Goal: Find specific page/section: Find specific page/section

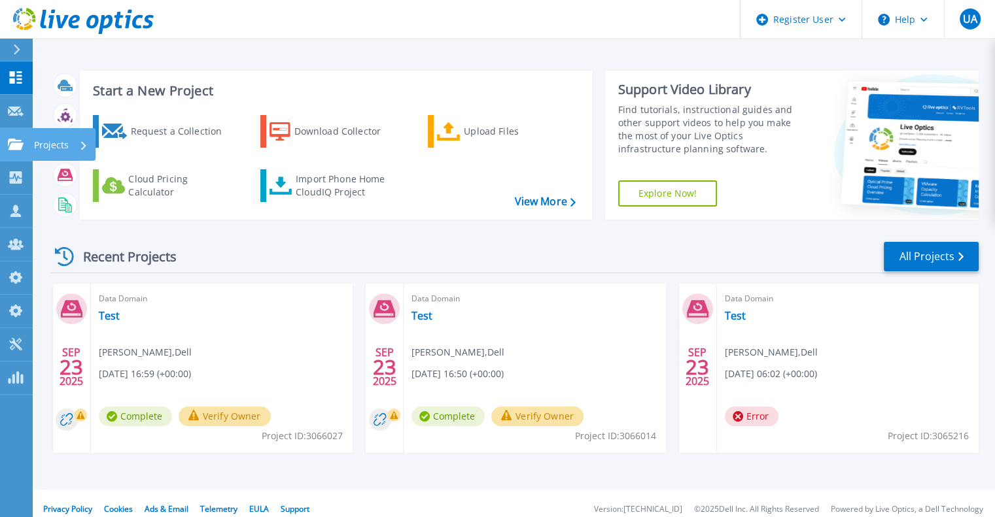
click at [9, 148] on icon at bounding box center [16, 144] width 16 height 11
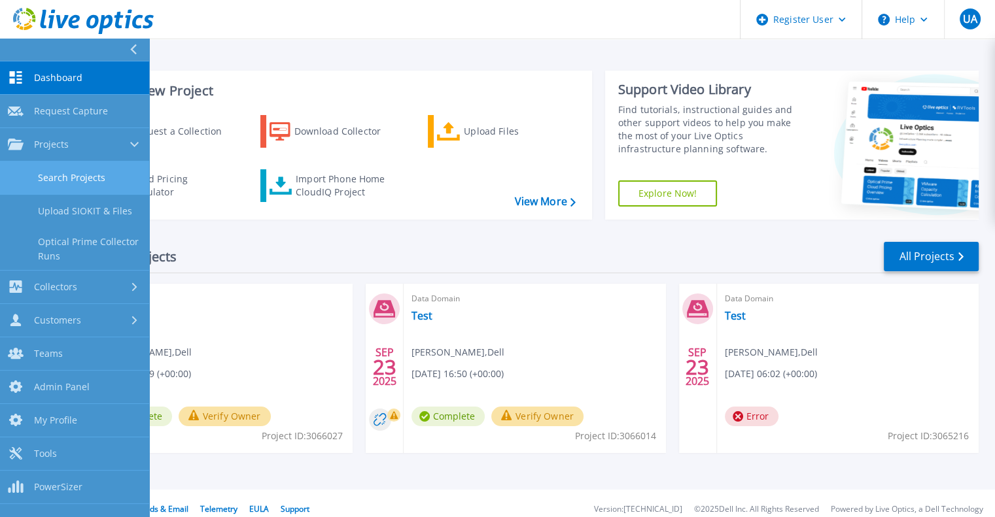
click at [88, 176] on link "Search Projects" at bounding box center [74, 178] width 149 height 33
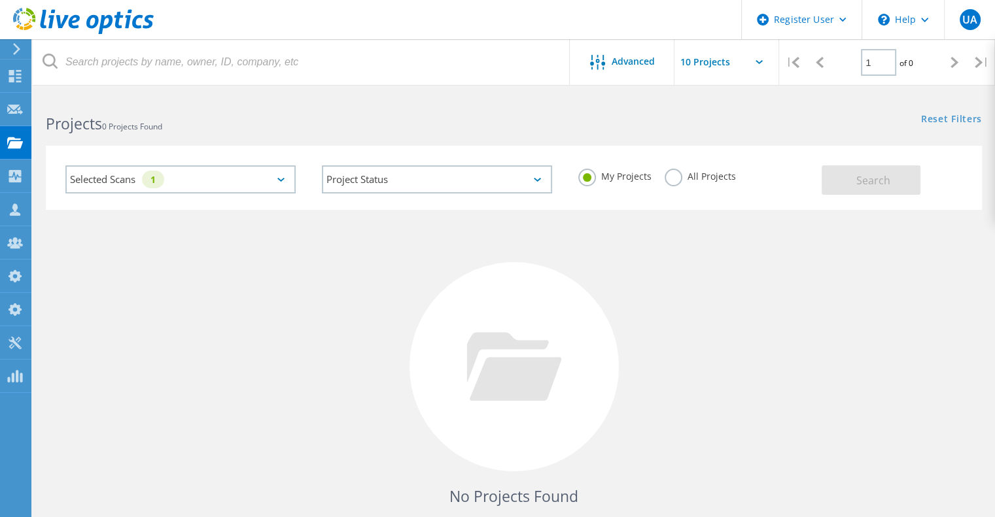
click at [676, 177] on label "All Projects" at bounding box center [699, 175] width 71 height 12
click at [0, 0] on input "All Projects" at bounding box center [0, 0] width 0 height 0
click at [871, 173] on span "Search" at bounding box center [873, 180] width 34 height 14
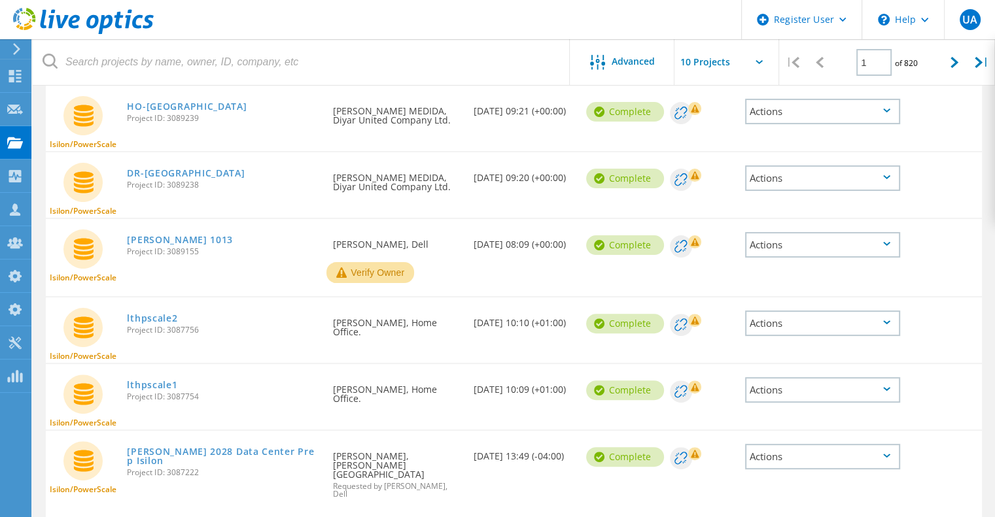
scroll to position [271, 0]
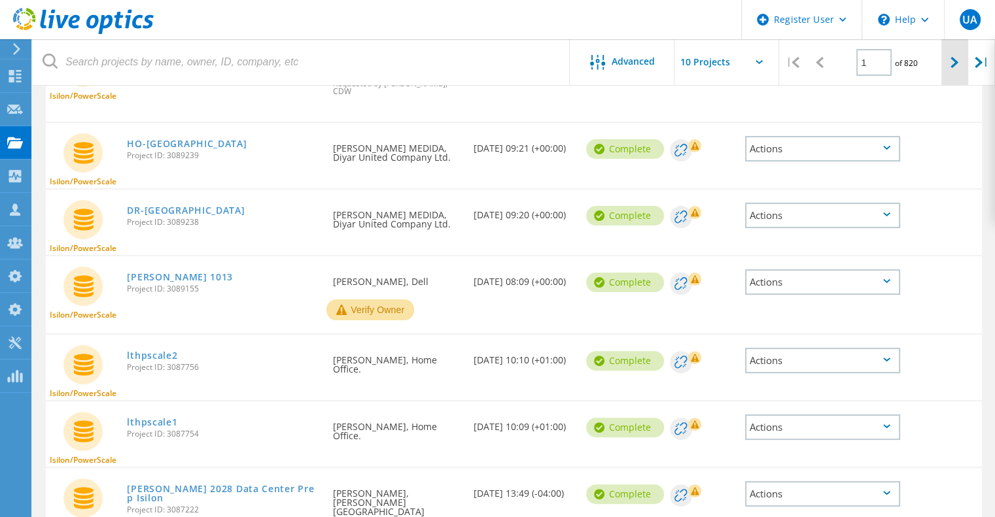
click at [948, 72] on div at bounding box center [954, 62] width 27 height 46
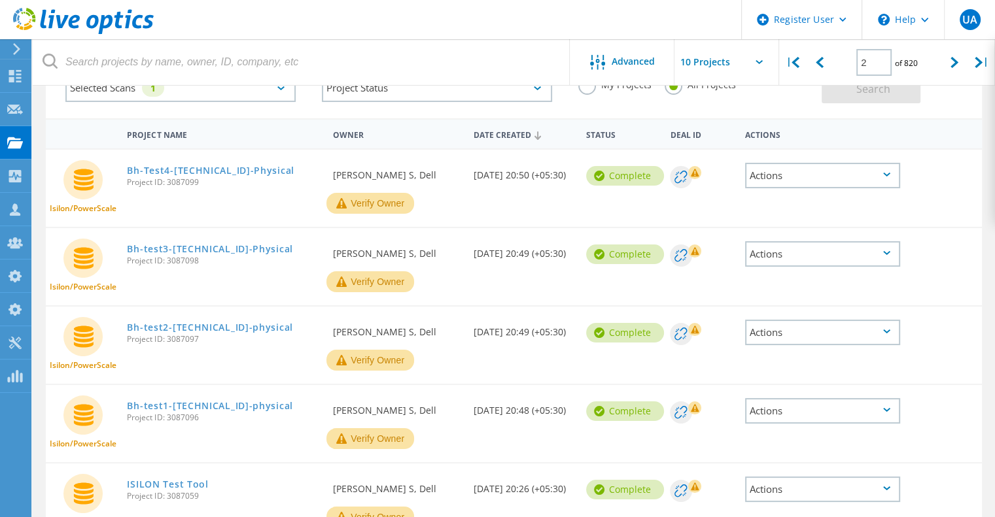
scroll to position [0, 0]
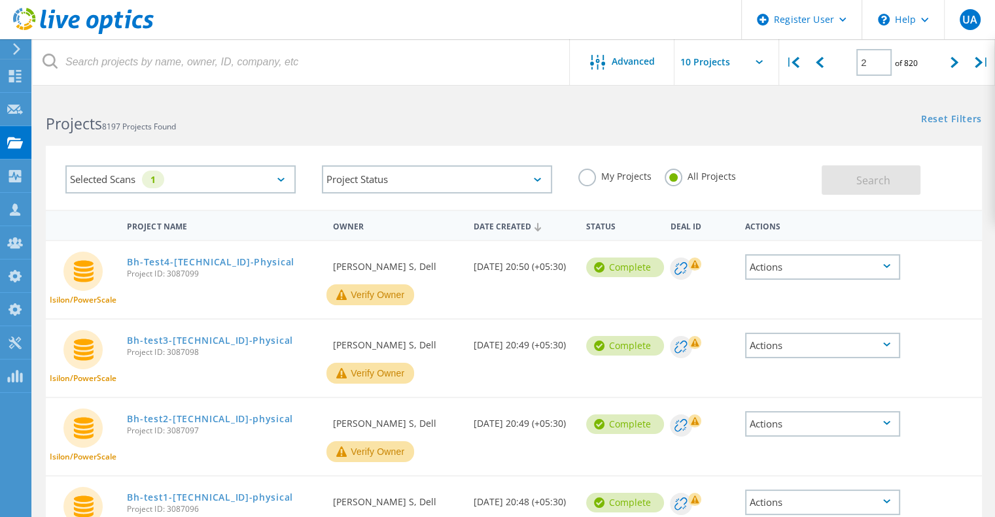
click at [188, 352] on span "Project ID: 3087098" at bounding box center [223, 353] width 193 height 8
copy span "3087098"
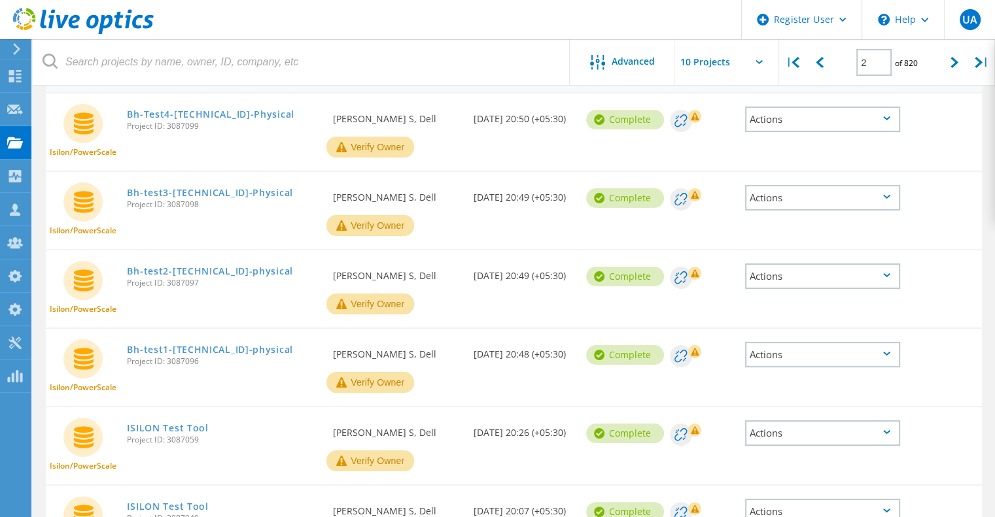
scroll to position [152, 0]
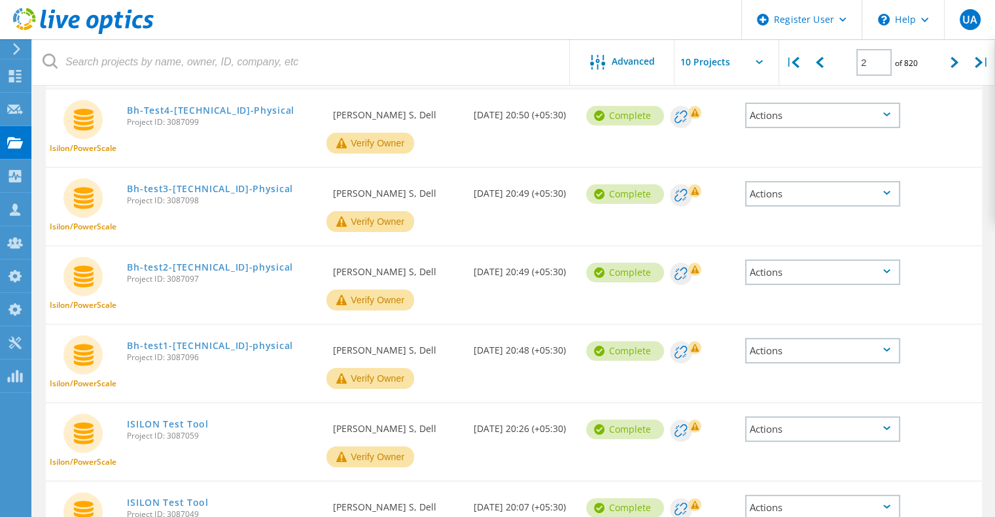
click at [183, 279] on span "Project ID: 3087097" at bounding box center [223, 279] width 193 height 8
copy span "3087097"
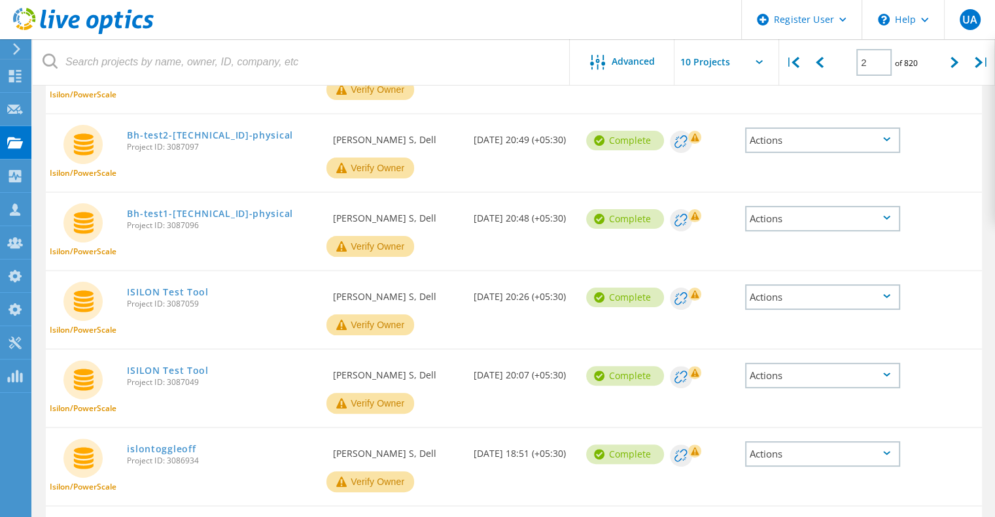
scroll to position [287, 0]
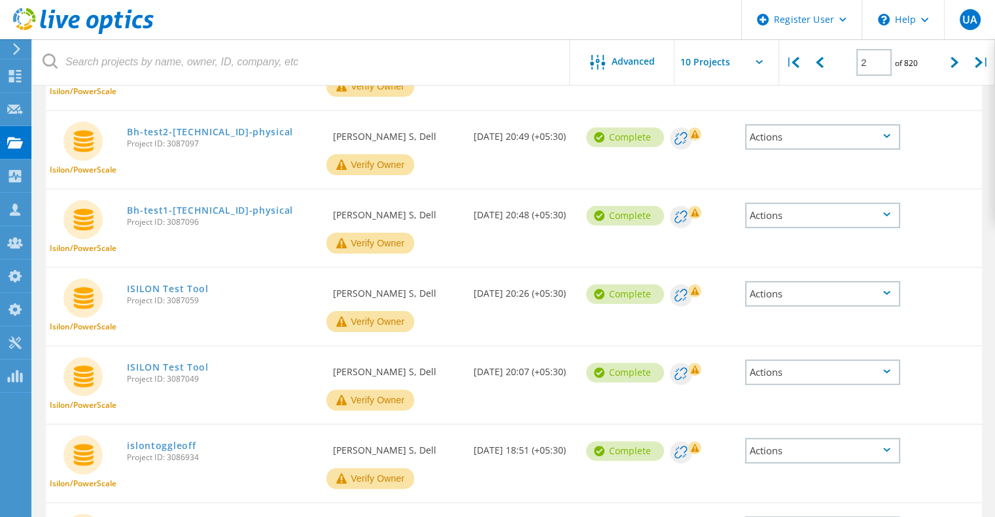
click at [179, 224] on span "Project ID: 3087096" at bounding box center [223, 222] width 193 height 8
copy span "3087096"
click at [186, 302] on span "Project ID: 3087059" at bounding box center [223, 301] width 193 height 8
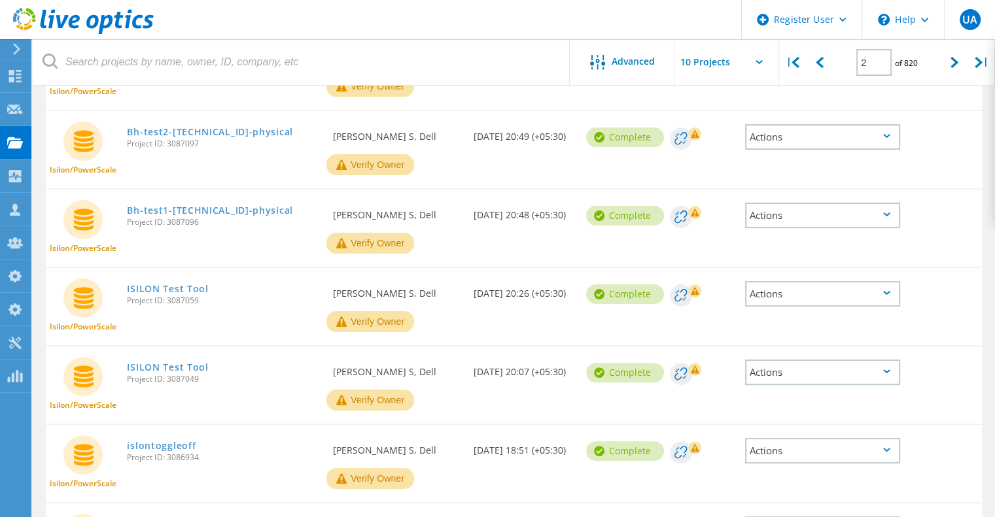
copy span "3087059"
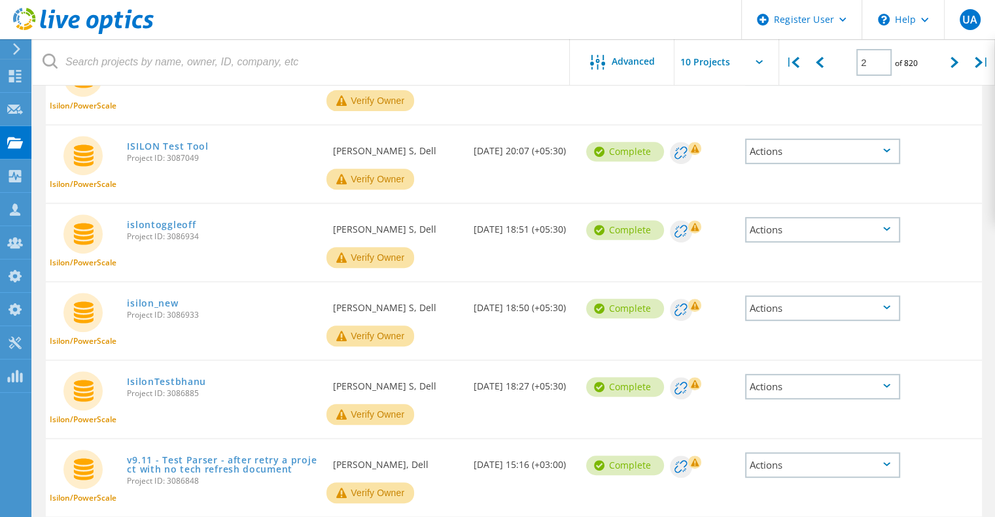
scroll to position [509, 0]
click at [186, 161] on span "Project ID: 3087049" at bounding box center [223, 158] width 193 height 8
copy span "3087049"
click at [193, 237] on span "Project ID: 3086934" at bounding box center [223, 236] width 193 height 8
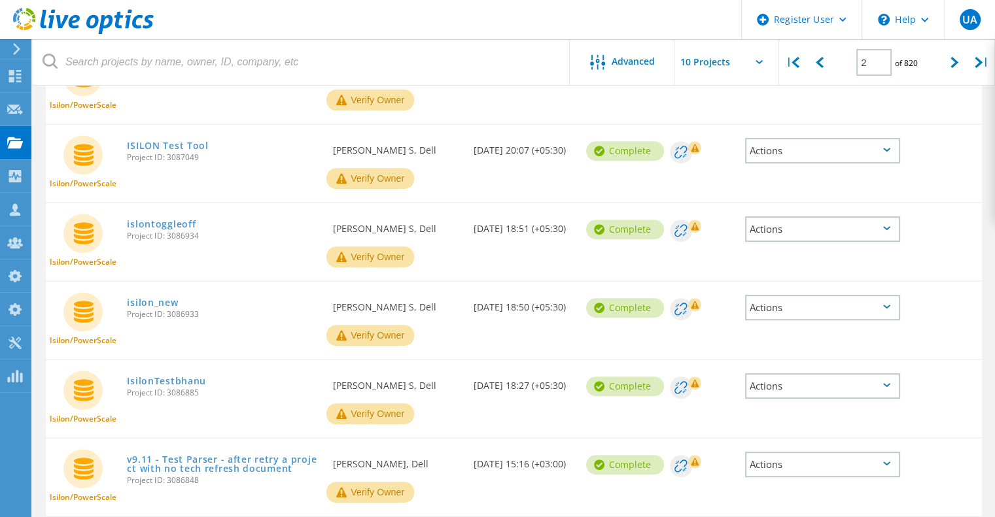
click at [193, 237] on span "Project ID: 3086934" at bounding box center [223, 236] width 193 height 8
copy span "3086934"
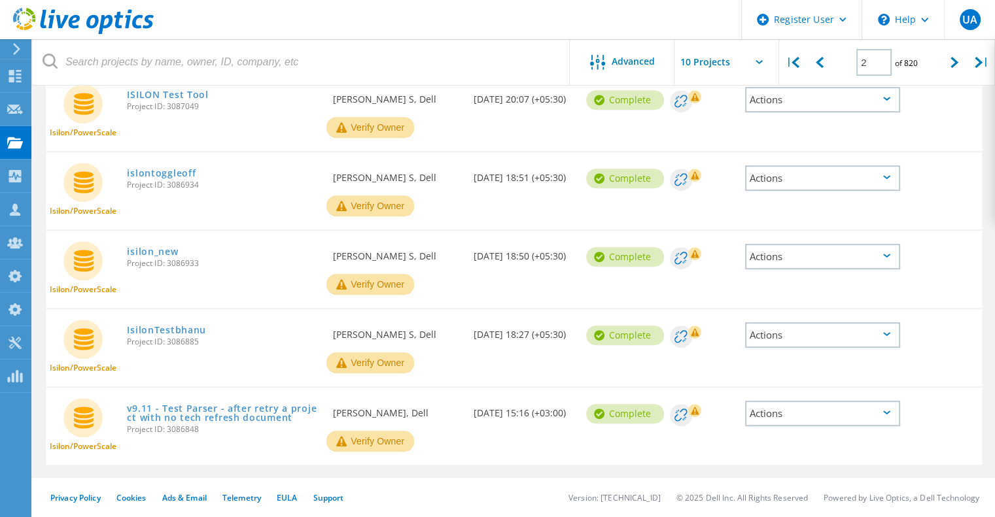
click at [187, 262] on span "Project ID: 3086933" at bounding box center [223, 264] width 193 height 8
copy span "3086933"
click at [186, 343] on span "Project ID: 3086885" at bounding box center [223, 342] width 193 height 8
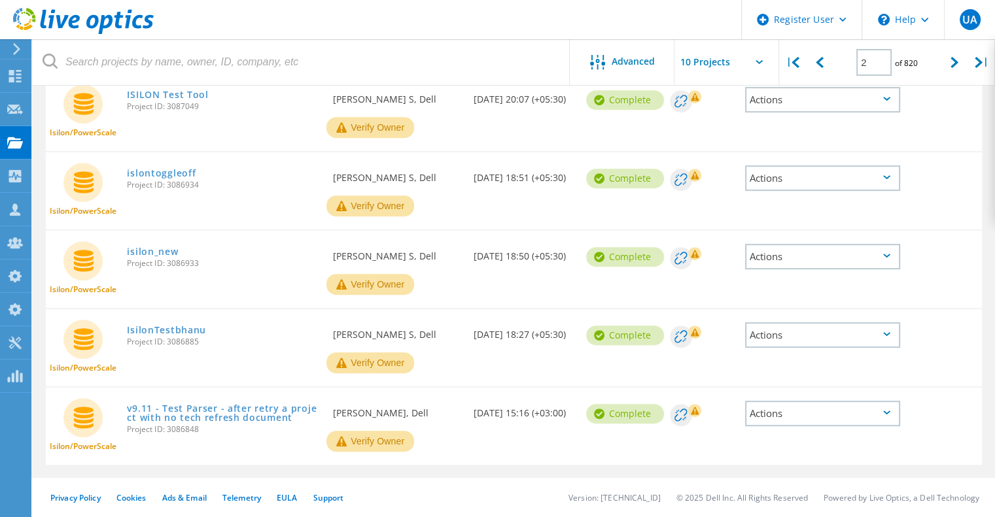
copy span "3086885"
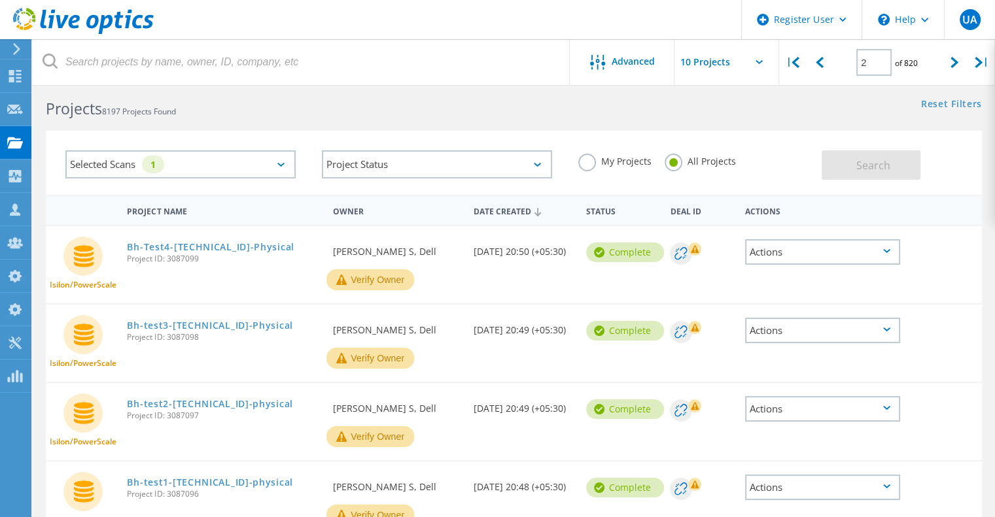
scroll to position [7, 0]
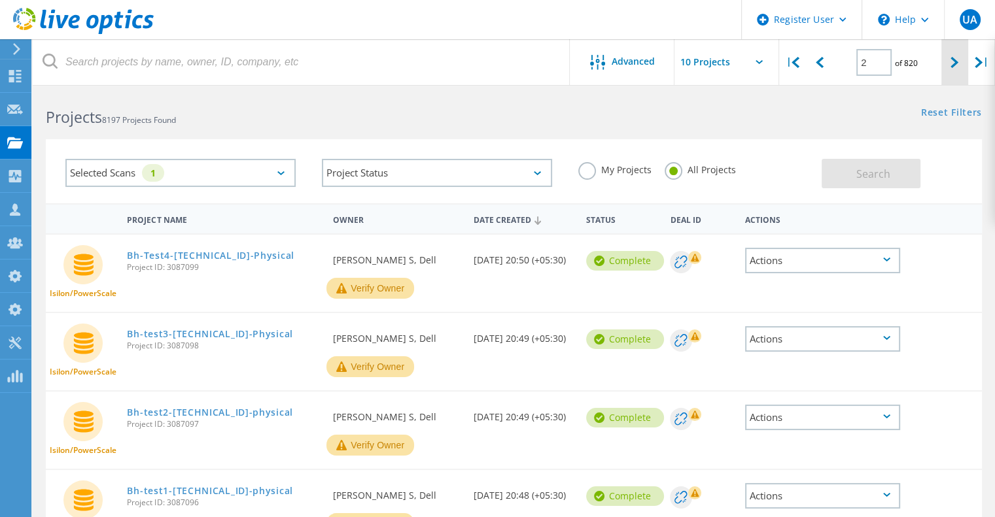
click at [950, 56] on div at bounding box center [954, 62] width 27 height 46
type input "3"
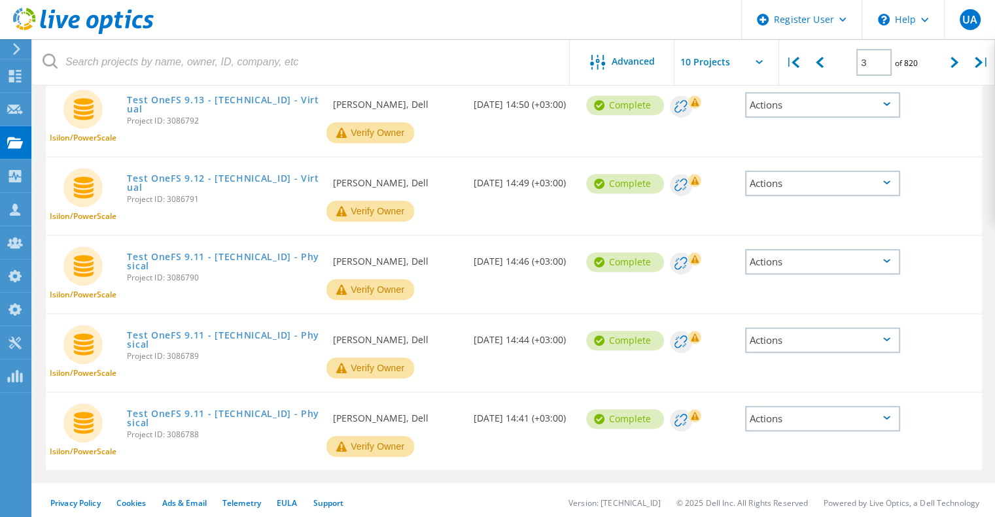
scroll to position [560, 0]
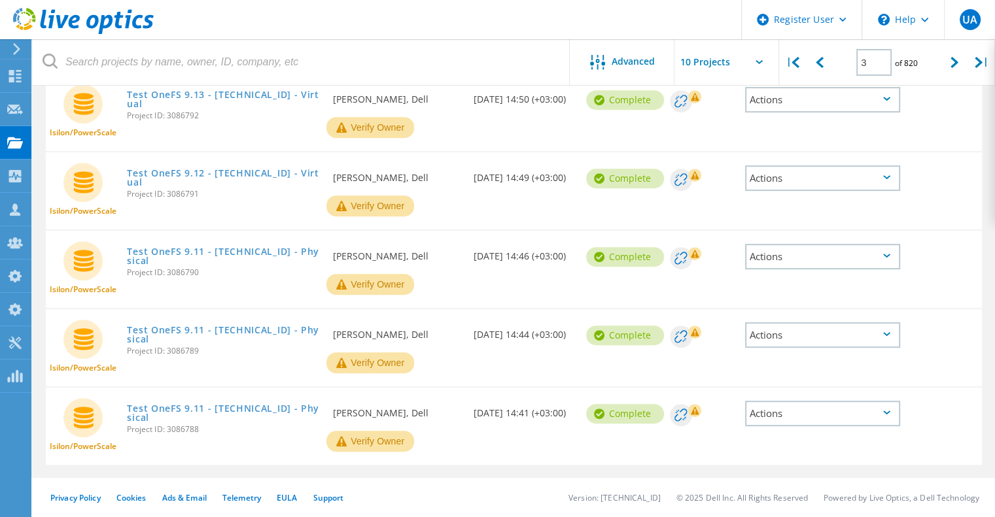
click at [185, 426] on span "Project ID: 3086788" at bounding box center [223, 430] width 193 height 8
copy span "3086788"
